Goal: Check status: Check status

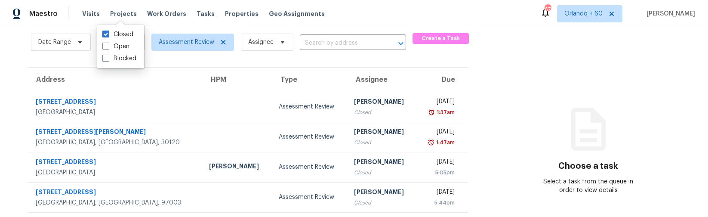
scroll to position [65, 0]
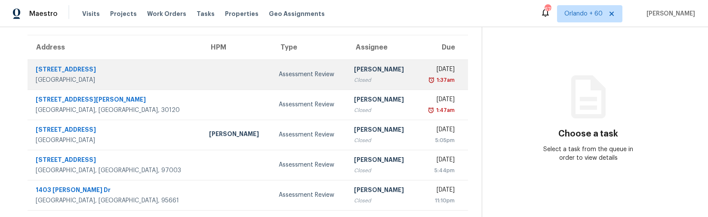
click at [69, 68] on div "[STREET_ADDRESS]" at bounding box center [116, 70] width 160 height 11
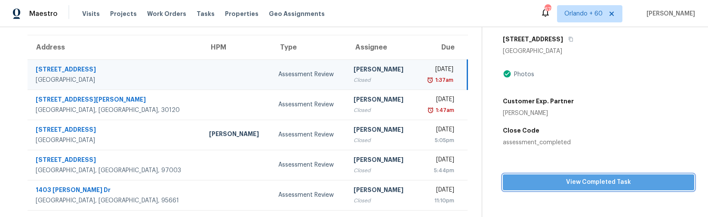
click at [625, 182] on span "View Completed Task" at bounding box center [599, 182] width 178 height 11
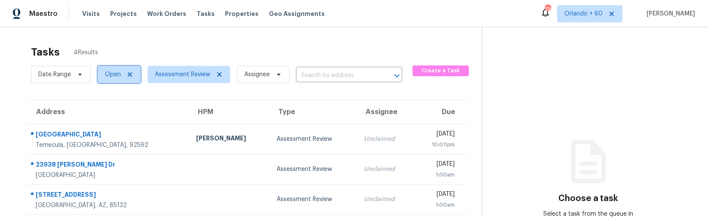
click at [129, 74] on icon at bounding box center [130, 74] width 4 height 4
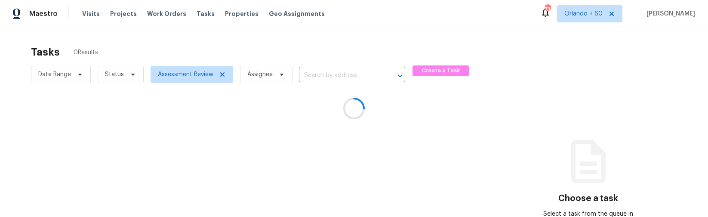
click at [120, 78] on div at bounding box center [354, 108] width 708 height 217
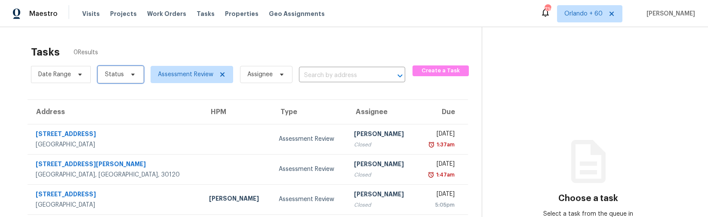
click at [121, 73] on span "Status" at bounding box center [114, 74] width 19 height 9
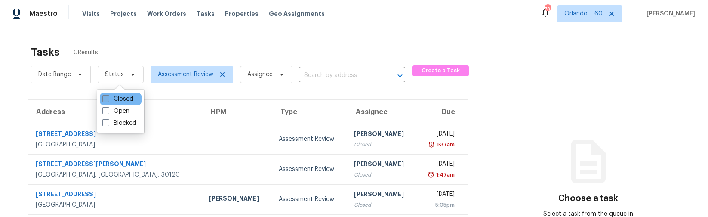
click at [119, 100] on label "Closed" at bounding box center [117, 99] width 31 height 9
click at [108, 100] on input "Closed" at bounding box center [105, 98] width 6 height 6
checkbox input "true"
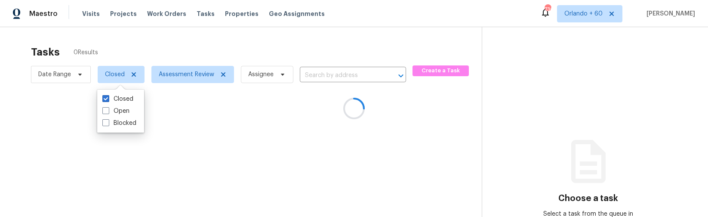
click at [209, 96] on div at bounding box center [354, 108] width 708 height 217
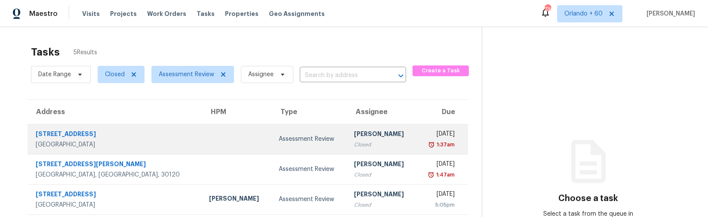
click at [74, 136] on div "[STREET_ADDRESS]" at bounding box center [116, 135] width 160 height 11
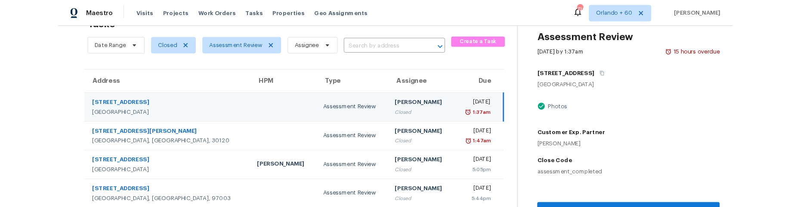
scroll to position [65, 0]
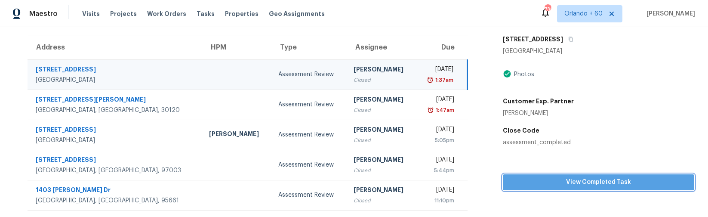
click at [566, 184] on span "View Completed Task" at bounding box center [599, 182] width 178 height 11
